Goal: Task Accomplishment & Management: Complete application form

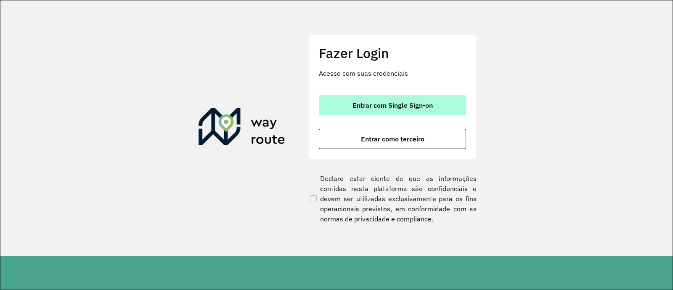
click at [417, 99] on button "Entrar com Single Sign-on" at bounding box center [392, 105] width 147 height 20
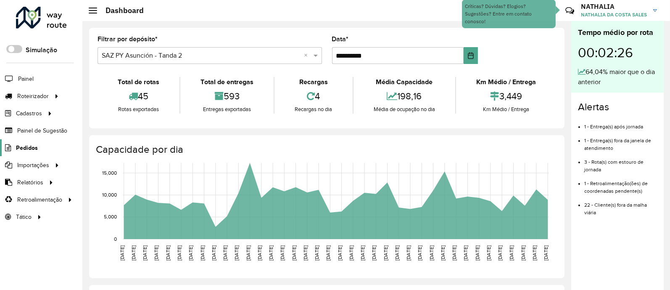
click at [24, 149] on span "Pedidos" at bounding box center [27, 147] width 22 height 9
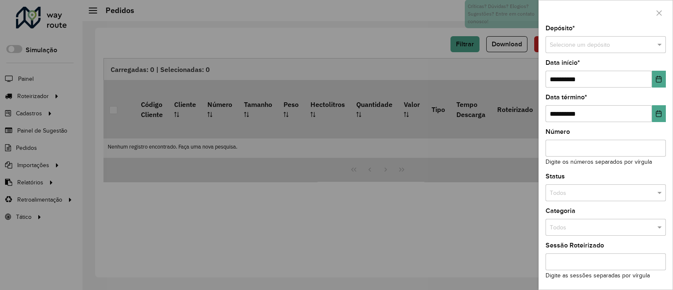
click at [586, 35] on div "Depósito * Selecione um depósito" at bounding box center [605, 39] width 120 height 28
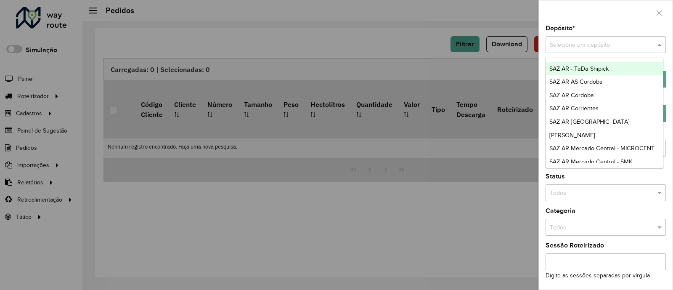
click at [588, 46] on input "text" at bounding box center [596, 44] width 95 height 9
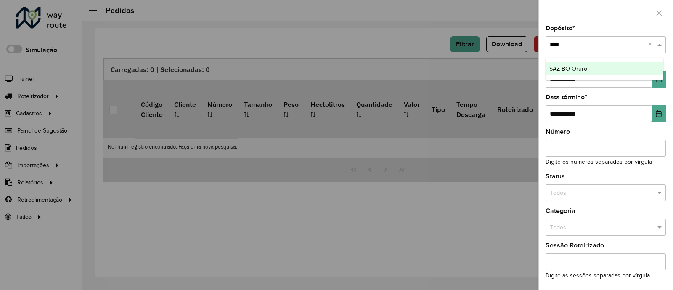
type input "*****"
click at [631, 64] on div "SAZ BO Oruro" at bounding box center [604, 68] width 117 height 13
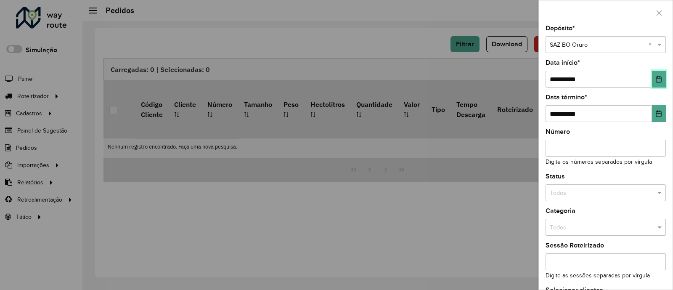
click at [660, 79] on button "Choose Date" at bounding box center [659, 79] width 14 height 17
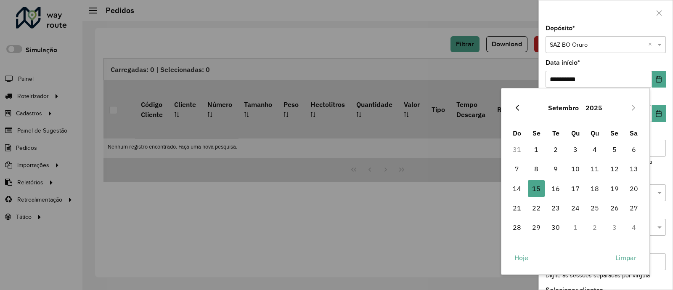
click at [518, 107] on icon "Previous Month" at bounding box center [517, 107] width 7 height 7
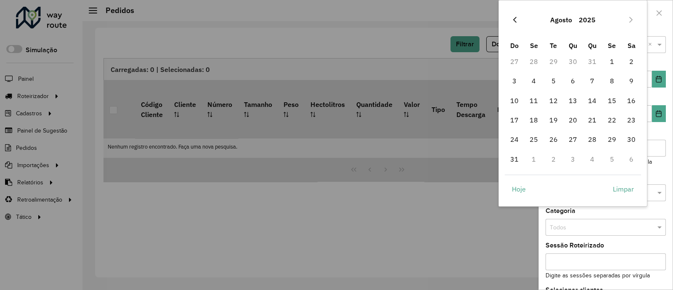
click at [517, 20] on icon "Previous Month" at bounding box center [514, 19] width 7 height 7
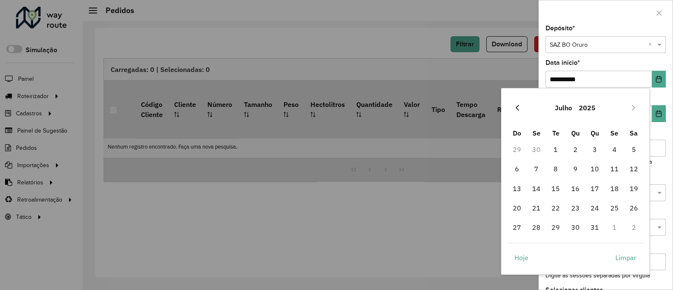
click at [516, 111] on button "Previous Month" at bounding box center [516, 107] width 13 height 13
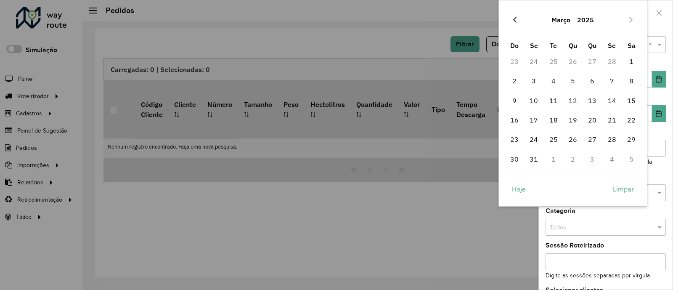
click at [518, 17] on button "Previous Month" at bounding box center [514, 19] width 13 height 13
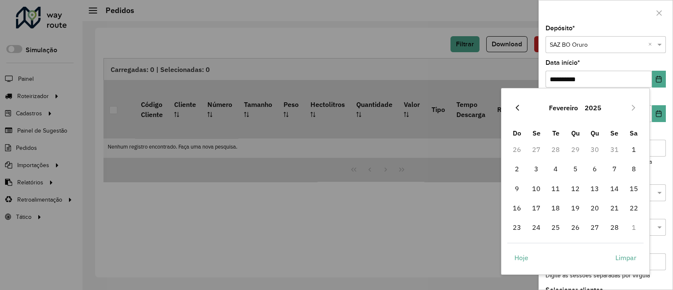
click at [515, 110] on icon "Previous Month" at bounding box center [517, 107] width 7 height 7
click at [574, 146] on span "1" at bounding box center [575, 149] width 17 height 17
type input "**********"
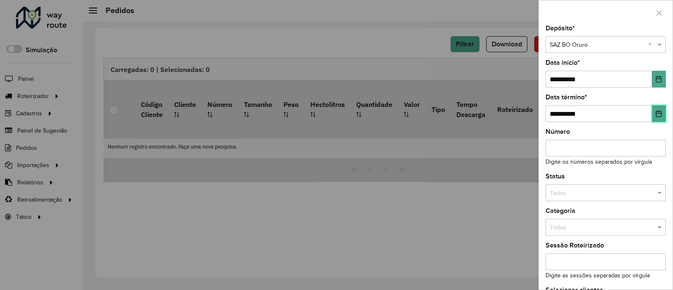
click at [658, 119] on button "Choose Date" at bounding box center [659, 113] width 14 height 17
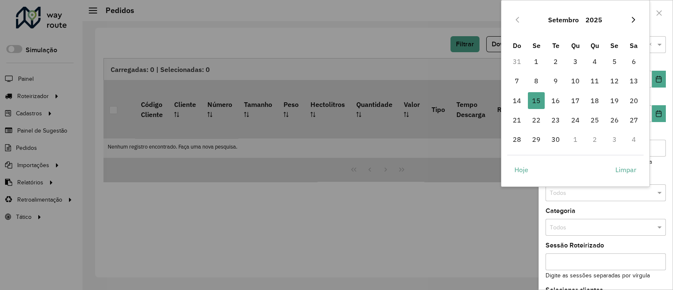
click at [635, 15] on button "Next Month" at bounding box center [632, 19] width 13 height 13
click at [635, 16] on button "Next Month" at bounding box center [632, 19] width 13 height 13
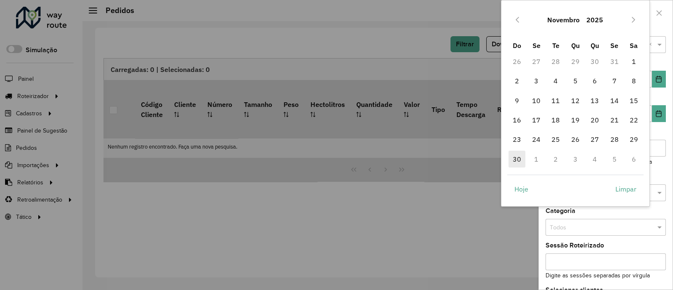
click at [518, 162] on span "30" at bounding box center [516, 159] width 17 height 17
type input "**********"
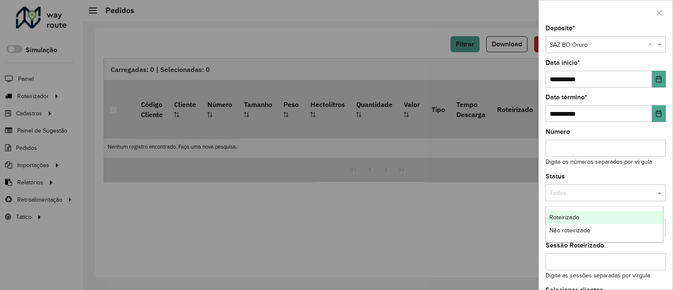
click at [604, 191] on input "text" at bounding box center [596, 192] width 95 height 9
click at [596, 230] on div "Não roteirizado" at bounding box center [604, 230] width 117 height 13
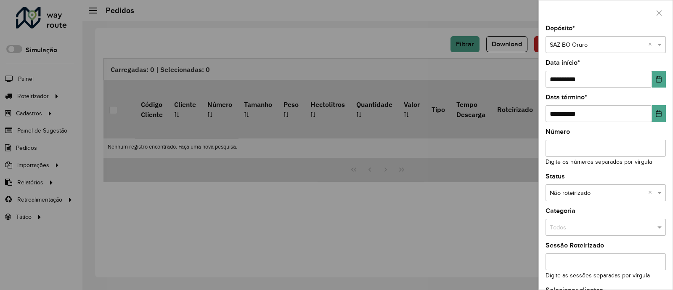
scroll to position [65, 0]
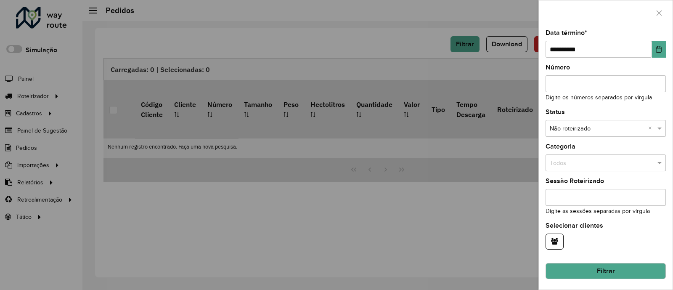
click at [617, 267] on button "Filtrar" at bounding box center [605, 271] width 120 height 16
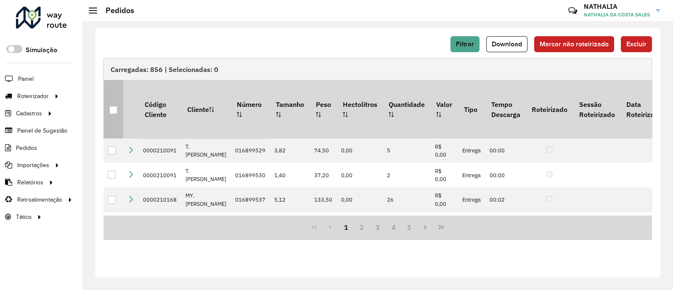
click at [113, 106] on div at bounding box center [113, 110] width 8 height 8
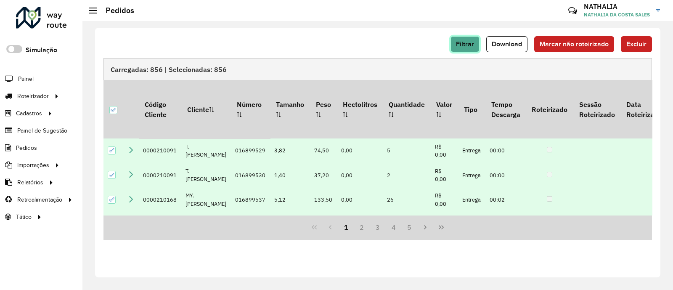
click at [458, 42] on span "Filtrar" at bounding box center [465, 43] width 18 height 7
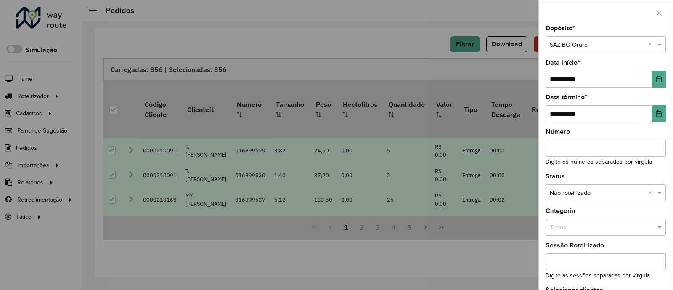
click at [408, 45] on div at bounding box center [336, 145] width 673 height 290
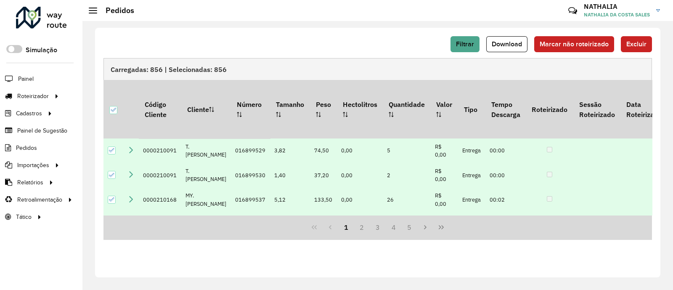
click at [652, 43] on div "Filtrar Download Marcar não roteirizado Excluir Carregadas: 856 | Selecionadas:…" at bounding box center [377, 152] width 565 height 249
click at [460, 42] on span "Filtrar" at bounding box center [465, 43] width 18 height 7
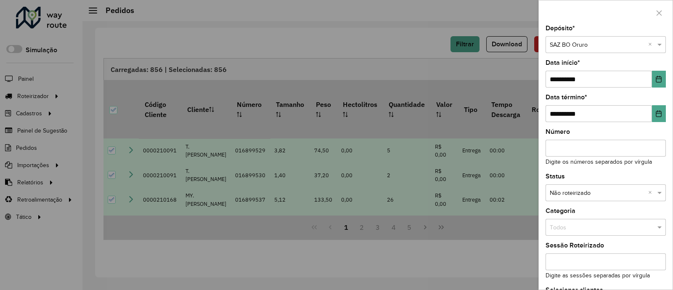
click at [385, 47] on div at bounding box center [336, 145] width 673 height 290
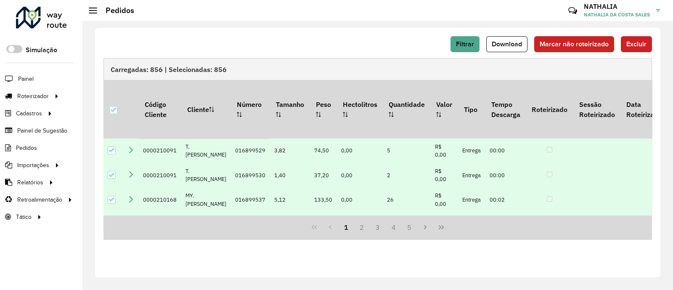
click at [643, 45] on span "Excluir" at bounding box center [636, 43] width 20 height 7
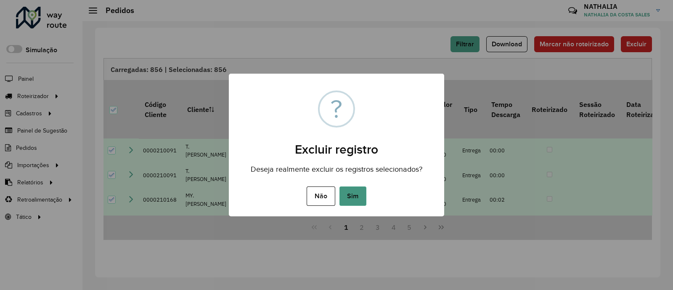
click at [357, 193] on button "Sim" at bounding box center [352, 195] width 27 height 19
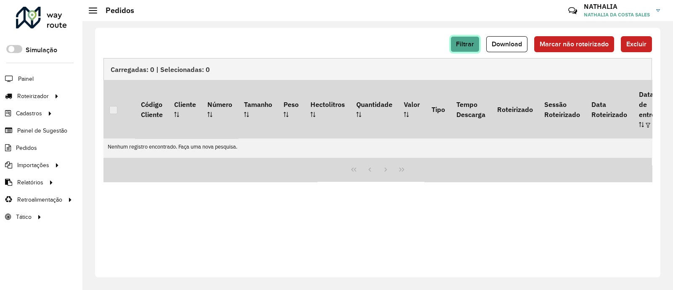
click at [470, 42] on span "Filtrar" at bounding box center [465, 43] width 18 height 7
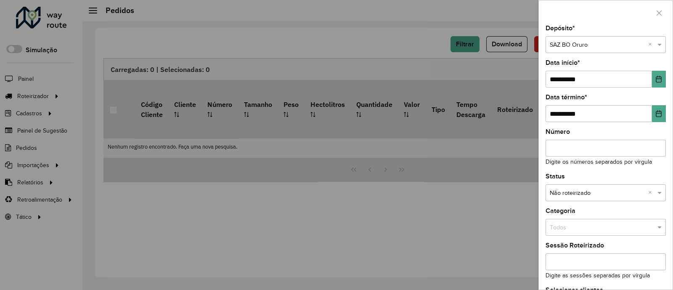
click at [375, 48] on div at bounding box center [336, 145] width 673 height 290
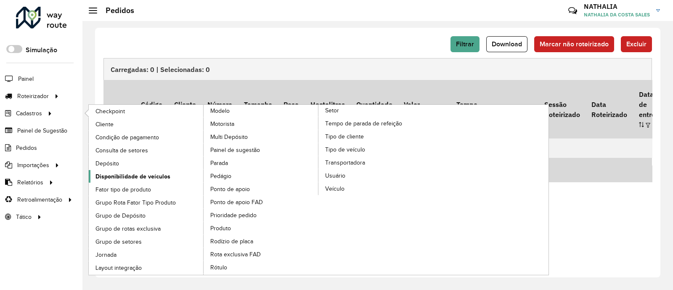
click at [140, 176] on span "Disponibilidade de veículos" at bounding box center [132, 176] width 75 height 9
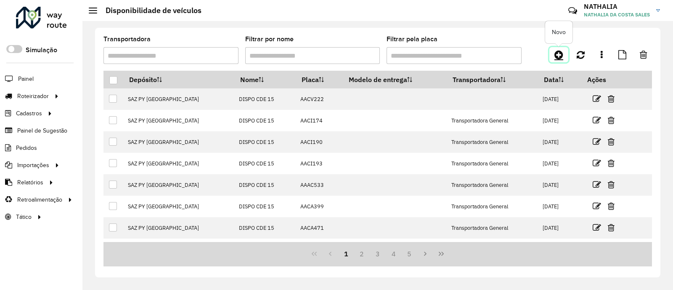
click at [559, 58] on icon at bounding box center [558, 55] width 9 height 10
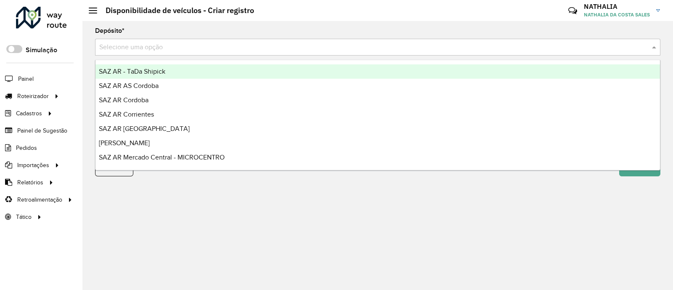
click at [339, 46] on input "text" at bounding box center [369, 47] width 540 height 10
type input "**"
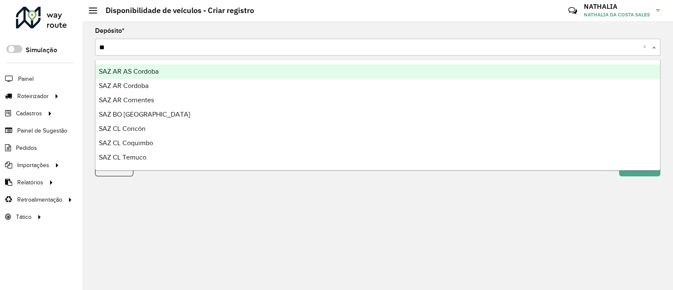
click at [330, 66] on div "SAZ AR AS Cordoba" at bounding box center [377, 71] width 564 height 14
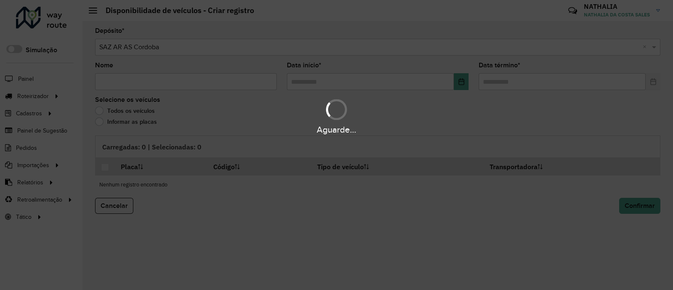
click at [166, 81] on div "Aguarde..." at bounding box center [336, 145] width 673 height 290
click at [166, 81] on input "Nome" at bounding box center [186, 81] width 182 height 17
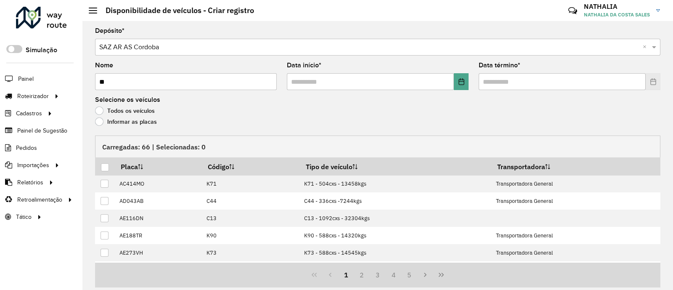
type input "**"
click at [356, 76] on input "text" at bounding box center [370, 81] width 167 height 17
click at [458, 81] on icon "Choose Date" at bounding box center [461, 81] width 7 height 7
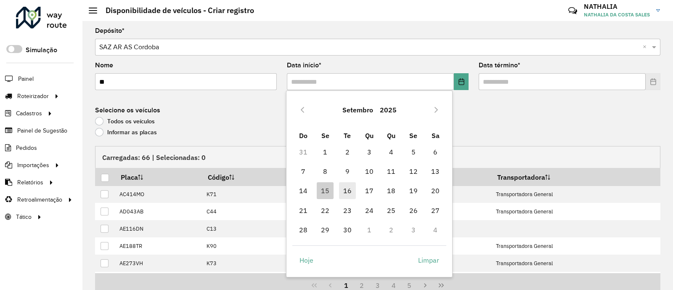
click at [347, 187] on span "16" at bounding box center [347, 190] width 17 height 17
type input "**********"
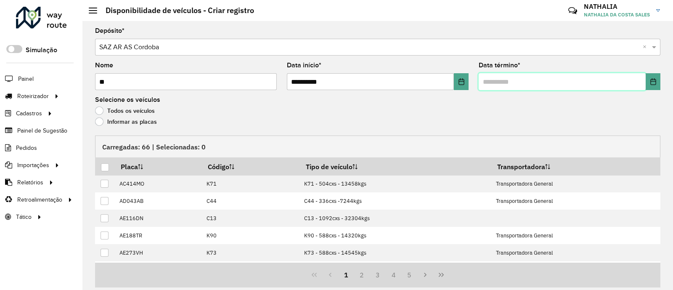
click at [558, 90] on input "text" at bounding box center [561, 81] width 167 height 17
click at [652, 77] on button "Choose Date" at bounding box center [652, 81] width 15 height 17
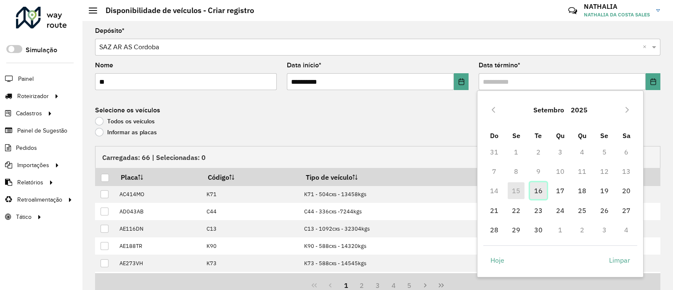
click at [534, 193] on span "16" at bounding box center [538, 190] width 17 height 17
type input "**********"
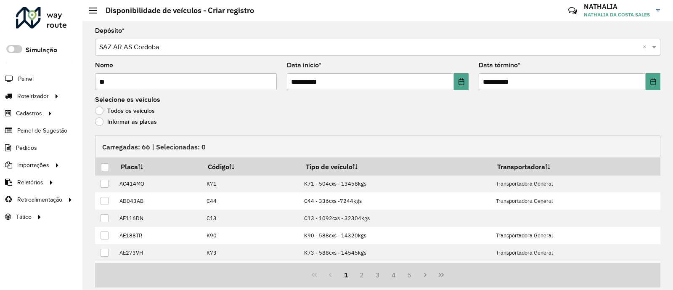
click at [127, 124] on label "Informar as placas" at bounding box center [126, 121] width 62 height 8
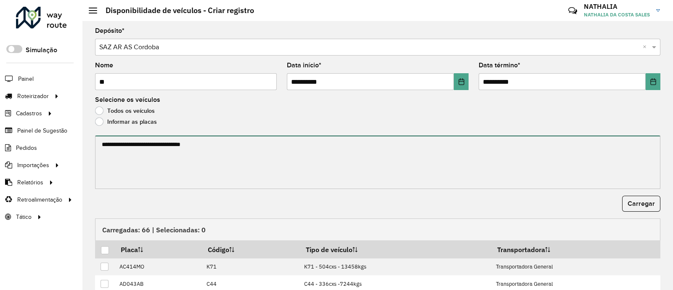
click at [148, 142] on textarea at bounding box center [377, 161] width 565 height 53
paste textarea "****** ****** ****** ******* ******** ****** ****** ******* ****** ****** *****…"
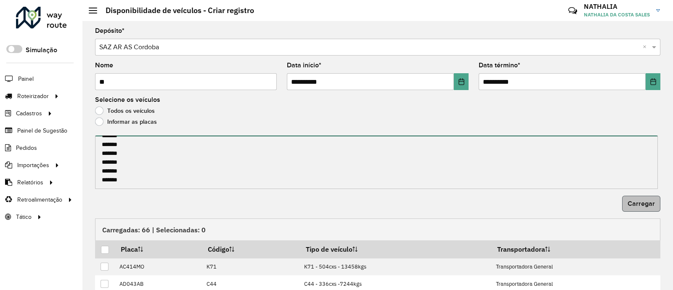
type textarea "****** ****** ****** ******* ******** ****** ****** ******* ****** ****** *****…"
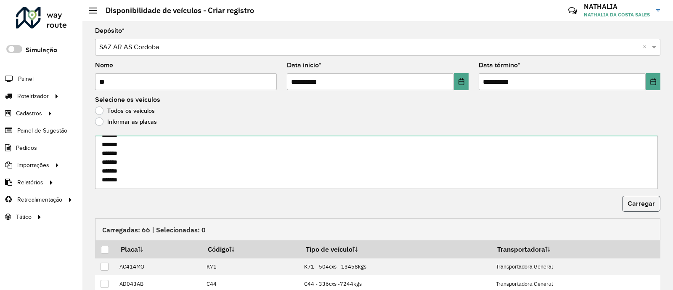
click at [635, 209] on button "Carregar" at bounding box center [641, 203] width 38 height 16
click at [103, 249] on div at bounding box center [105, 250] width 8 height 8
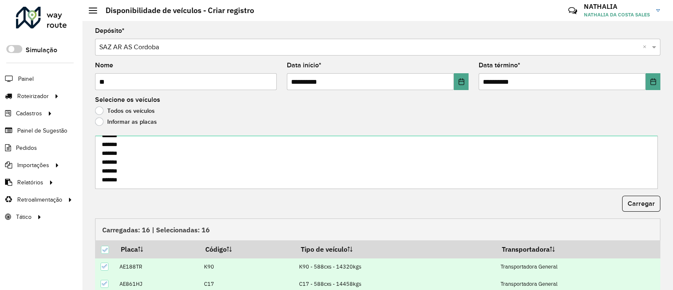
scroll to position [109, 0]
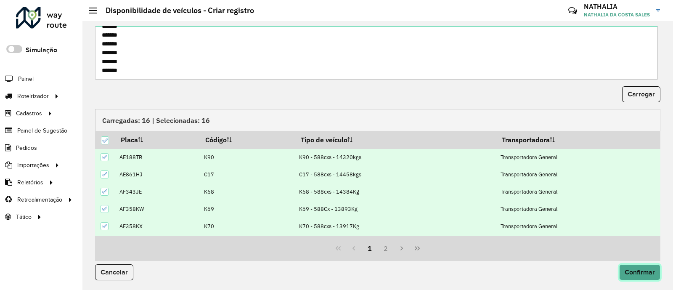
click at [624, 269] on span "Confirmar" at bounding box center [639, 271] width 30 height 7
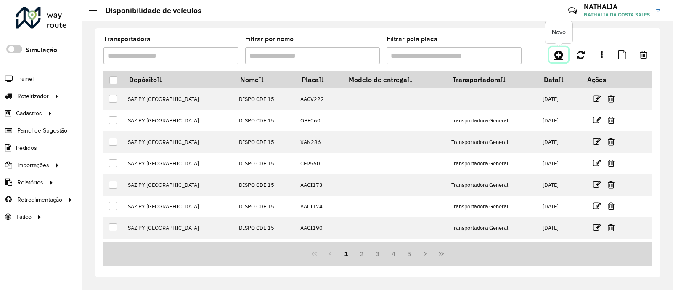
click at [563, 56] on link at bounding box center [558, 54] width 19 height 15
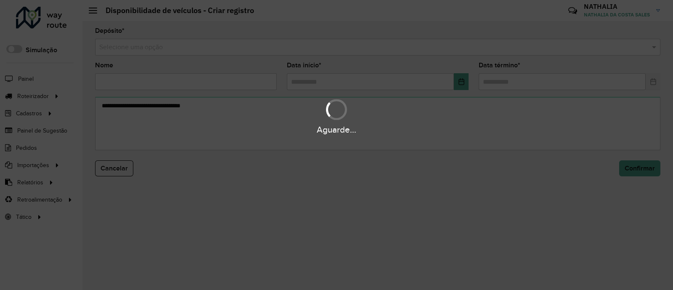
click at [547, 45] on div "Aguarde..." at bounding box center [336, 145] width 673 height 290
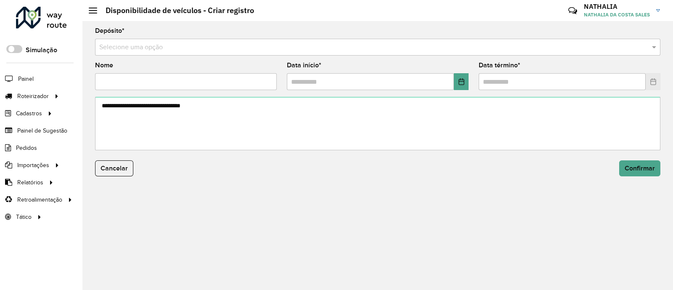
click at [547, 45] on input "text" at bounding box center [369, 47] width 540 height 10
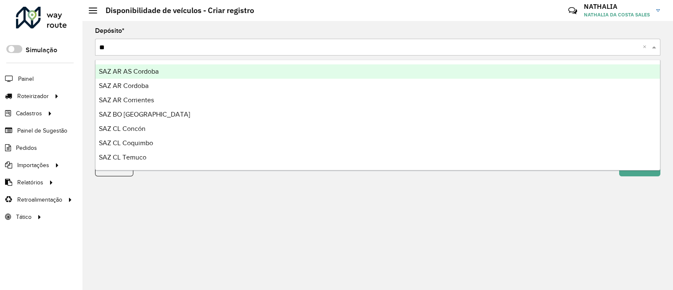
type input "***"
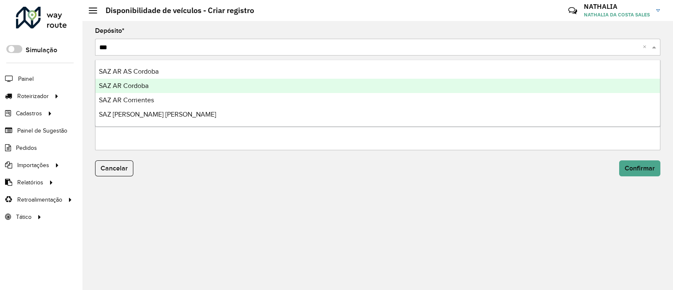
click at [538, 79] on div "SAZ AR Cordoba" at bounding box center [377, 86] width 564 height 14
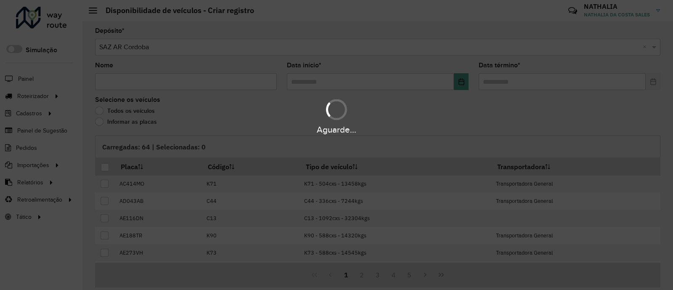
click at [195, 81] on div "Aguarde..." at bounding box center [336, 145] width 673 height 290
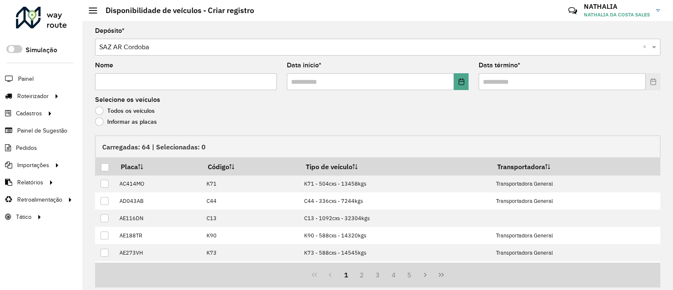
click at [195, 81] on input "Nome" at bounding box center [186, 81] width 182 height 17
type input "**"
drag, startPoint x: 400, startPoint y: 93, endPoint x: 399, endPoint y: 83, distance: 10.2
click at [400, 93] on formly-field "Data início *" at bounding box center [378, 79] width 192 height 34
click at [399, 83] on input "text" at bounding box center [370, 81] width 167 height 17
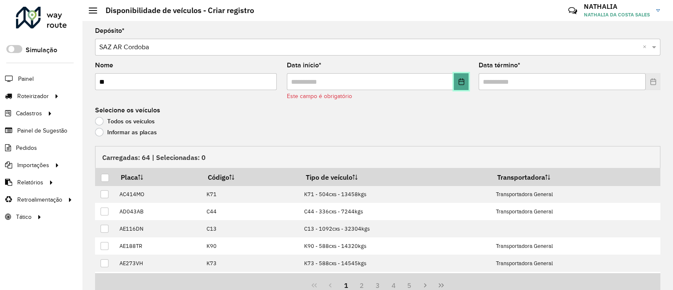
click at [460, 78] on button "Choose Date" at bounding box center [461, 81] width 15 height 17
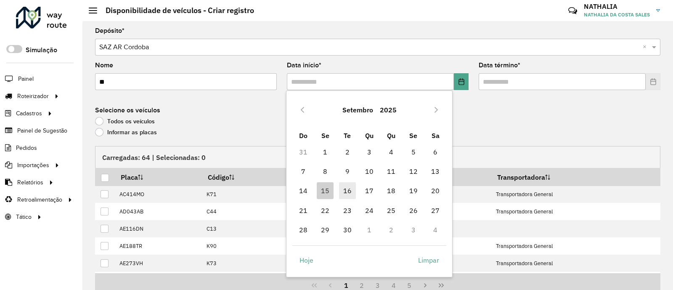
click at [350, 190] on span "16" at bounding box center [347, 190] width 17 height 17
type input "**********"
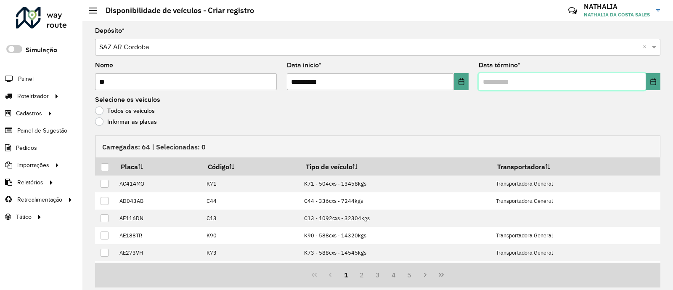
click at [569, 80] on input "text" at bounding box center [561, 81] width 167 height 17
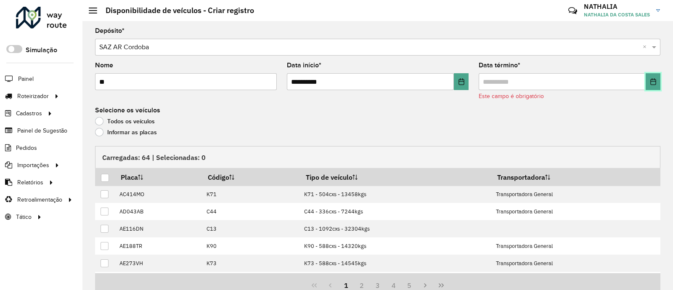
click at [650, 81] on icon "Choose Date" at bounding box center [653, 81] width 7 height 7
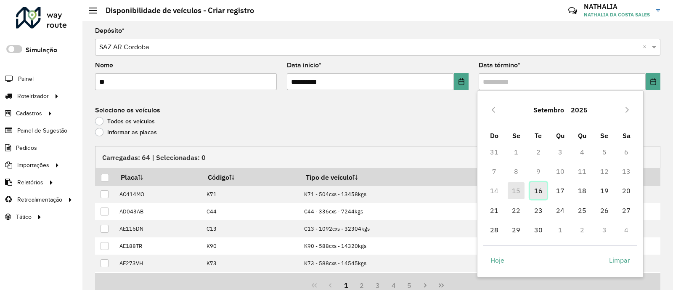
click at [534, 194] on span "16" at bounding box center [538, 190] width 17 height 17
type input "**********"
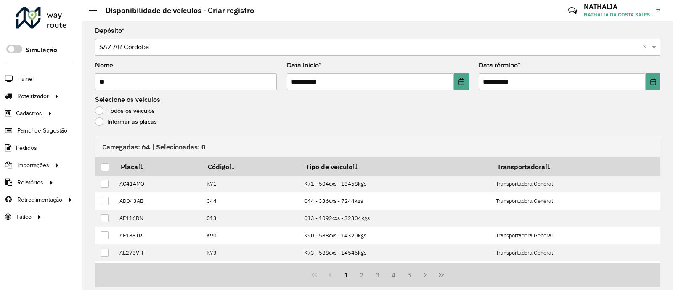
click at [141, 127] on div "Informar as placas" at bounding box center [377, 124] width 565 height 10
click at [140, 123] on label "Informar as placas" at bounding box center [126, 121] width 62 height 8
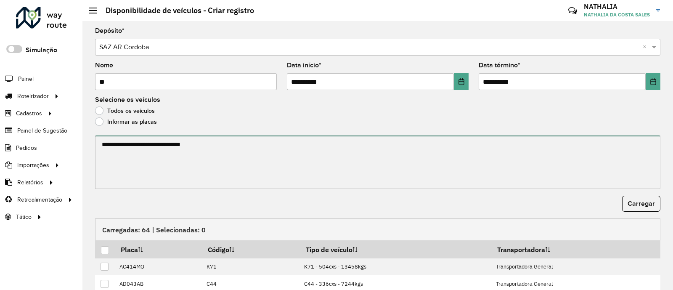
click at [134, 140] on textarea at bounding box center [377, 161] width 565 height 53
paste textarea "****** ****** ****** ****** ******* ******* ******* ****** ****** ****** ******…"
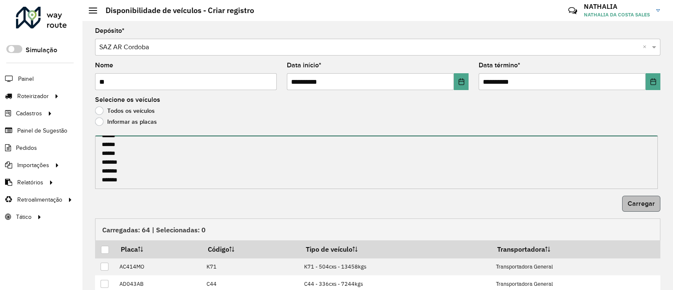
type textarea "****** ****** ****** ****** ******* ******* ******* ****** ****** ****** ******…"
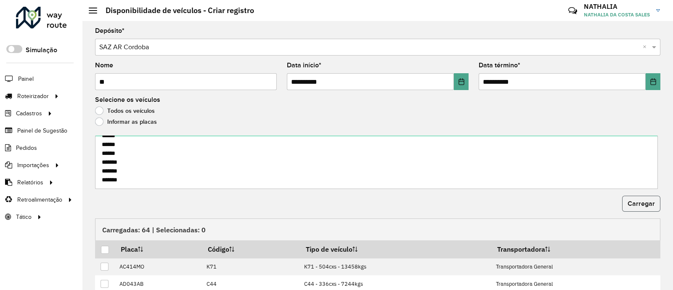
click at [628, 199] on button "Carregar" at bounding box center [641, 203] width 38 height 16
click at [108, 250] on div at bounding box center [105, 250] width 8 height 8
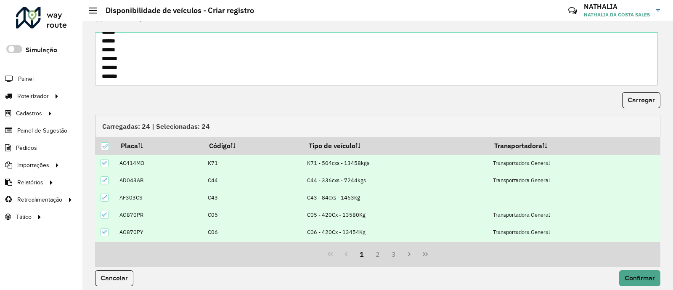
scroll to position [109, 0]
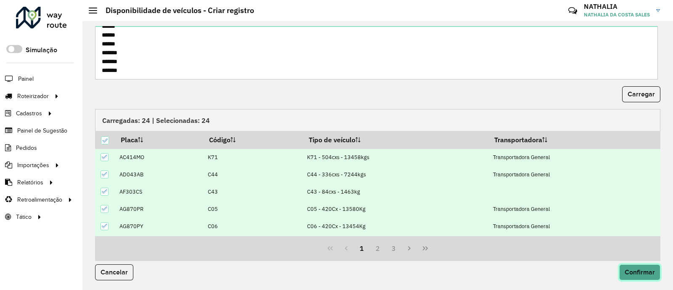
click at [634, 269] on span "Confirmar" at bounding box center [639, 271] width 30 height 7
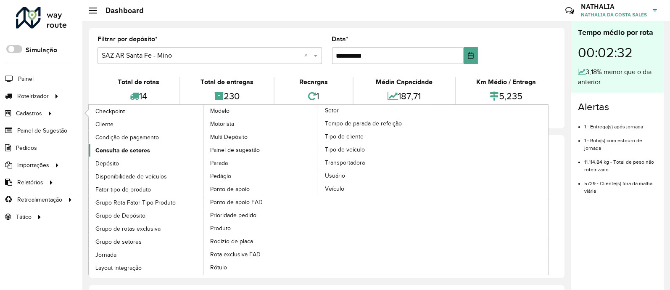
click at [127, 149] on span "Consulta de setores" at bounding box center [122, 150] width 55 height 9
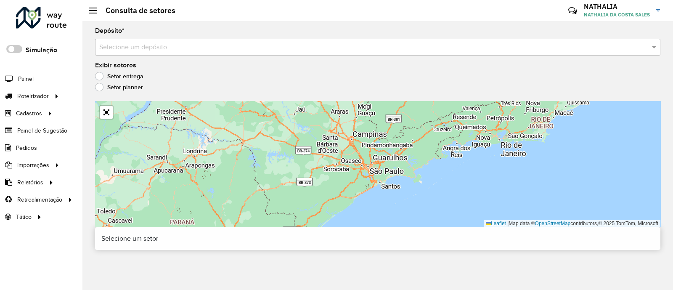
click at [128, 45] on input "text" at bounding box center [369, 47] width 540 height 10
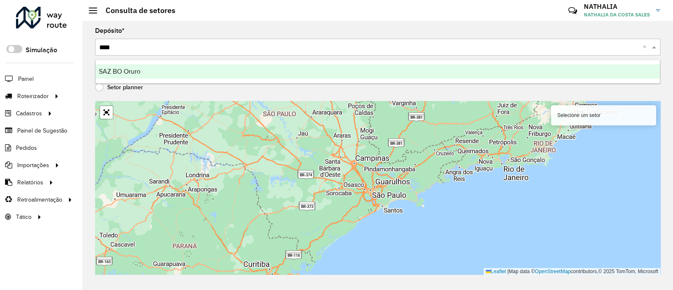
type input "*****"
click at [136, 83] on ng-dropdown-panel "SAZ BO Oruro" at bounding box center [377, 72] width 565 height 24
click at [143, 74] on div "SAZ BO Oruro" at bounding box center [377, 71] width 564 height 14
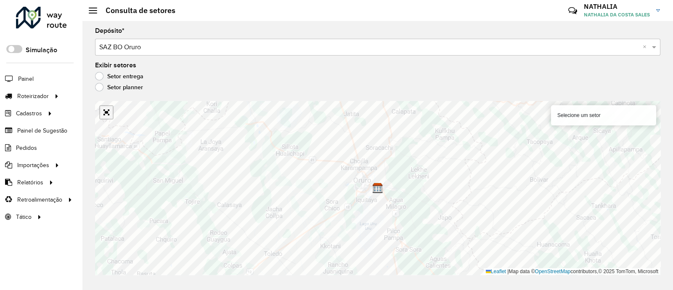
click at [110, 112] on link "Abrir mapa em tela cheia" at bounding box center [106, 112] width 13 height 13
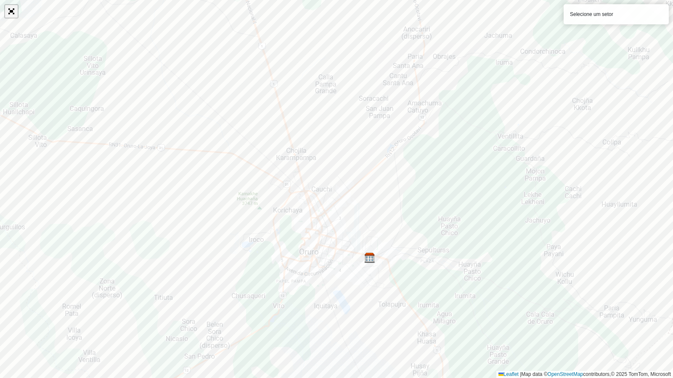
click at [10, 11] on link "Abrir mapa em tela cheia" at bounding box center [11, 11] width 13 height 13
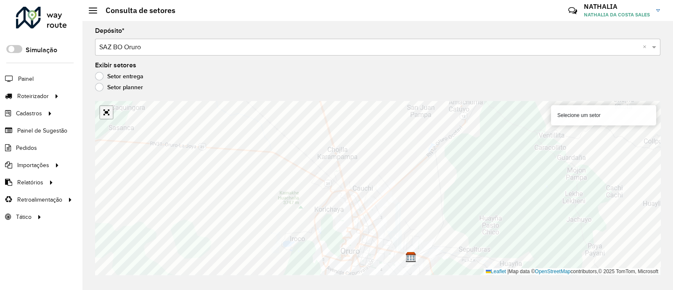
click at [110, 114] on link "Abrir mapa em tela cheia" at bounding box center [106, 112] width 13 height 13
